Goal: Obtain resource: Obtain resource

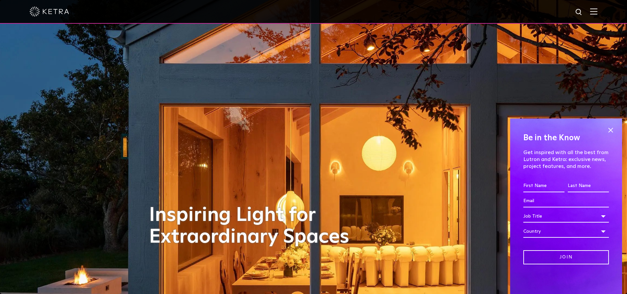
click at [597, 10] on img at bounding box center [593, 11] width 7 height 6
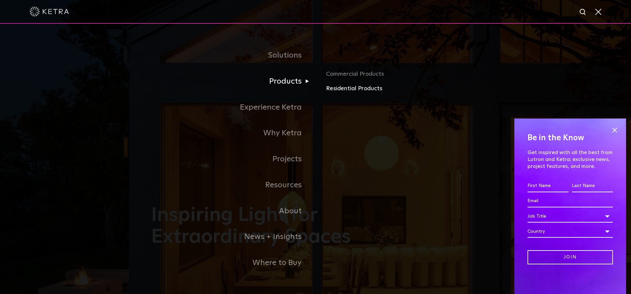
click at [350, 87] on link "Residential Products" at bounding box center [403, 89] width 154 height 10
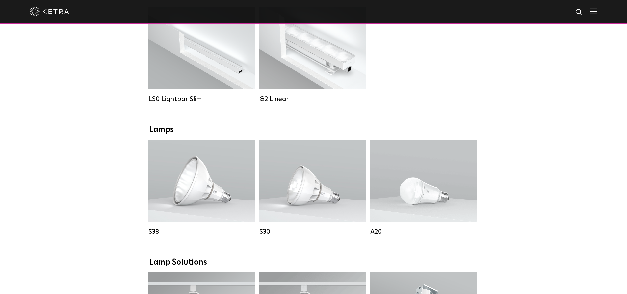
scroll to position [395, 0]
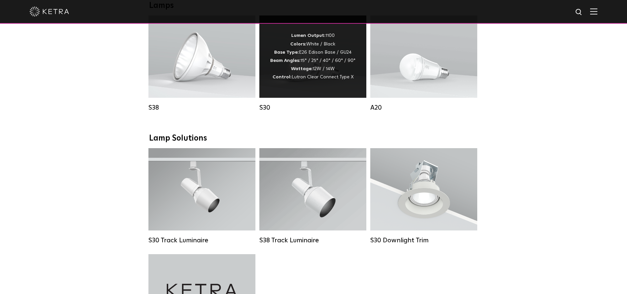
click at [290, 63] on strong "Beam Angles:" at bounding box center [285, 60] width 30 height 5
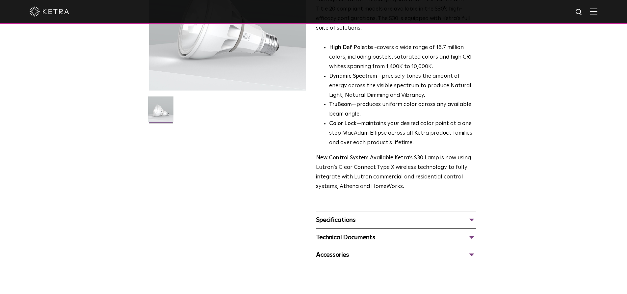
scroll to position [230, 0]
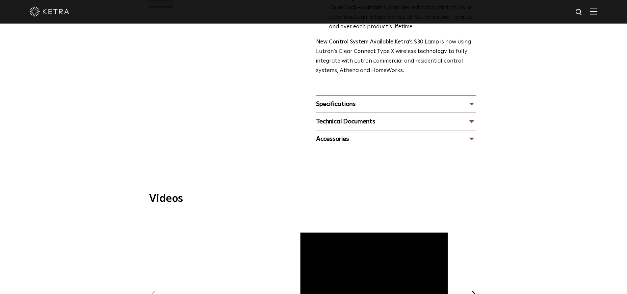
click at [342, 106] on div "Specifications" at bounding box center [396, 104] width 160 height 11
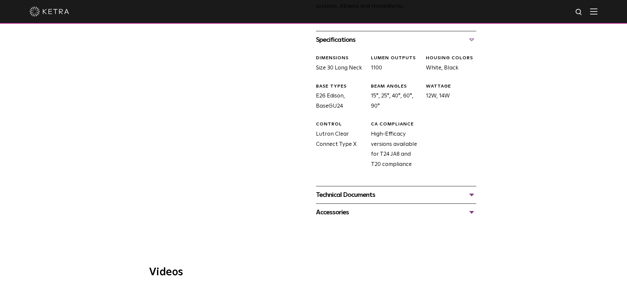
scroll to position [362, 0]
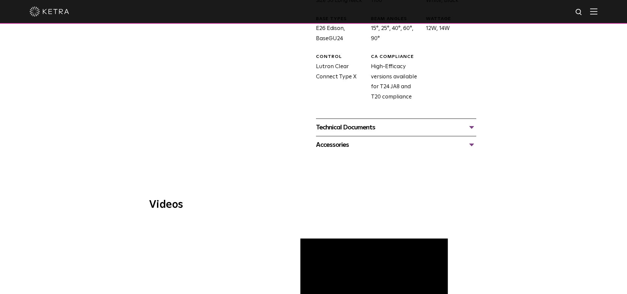
click at [362, 122] on div "Technical Documents S30 Specification Sheet S30 Installation Guide S30 Accessor…" at bounding box center [396, 126] width 160 height 17
click at [363, 130] on div "Technical Documents" at bounding box center [396, 127] width 160 height 11
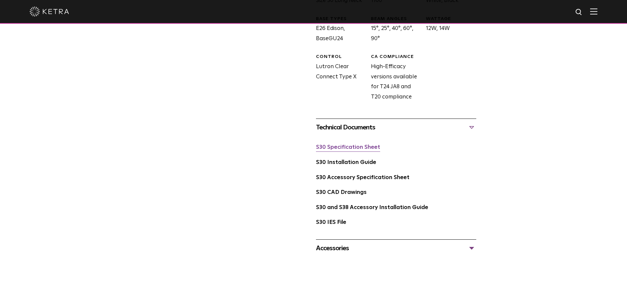
click at [361, 146] on link "S30 Specification Sheet" at bounding box center [348, 147] width 64 height 6
